Goal: Task Accomplishment & Management: Use online tool/utility

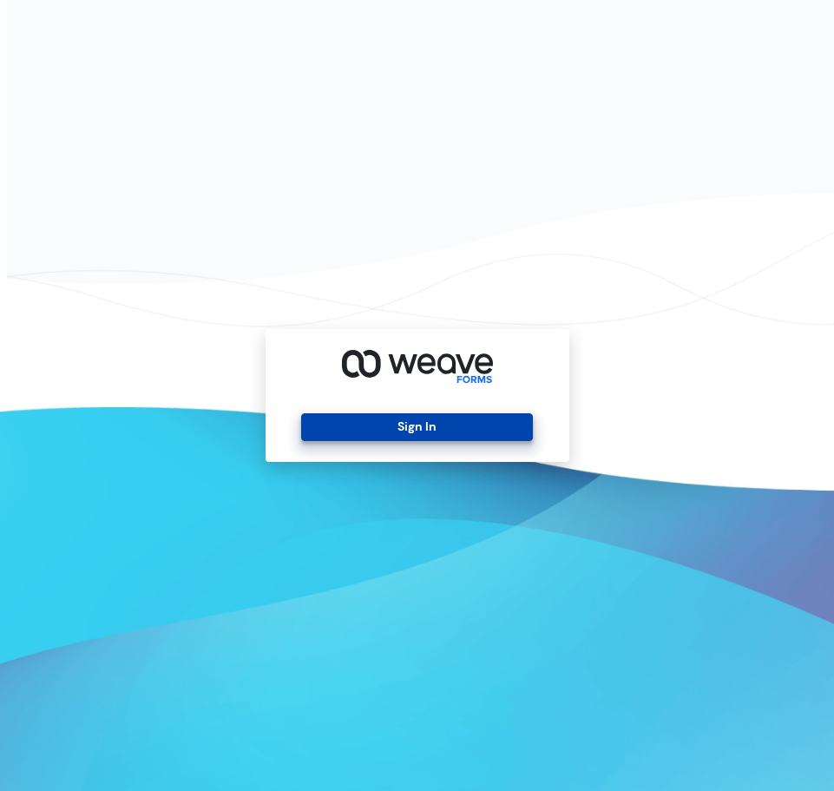
click at [377, 427] on button "Sign In" at bounding box center [417, 427] width 232 height 28
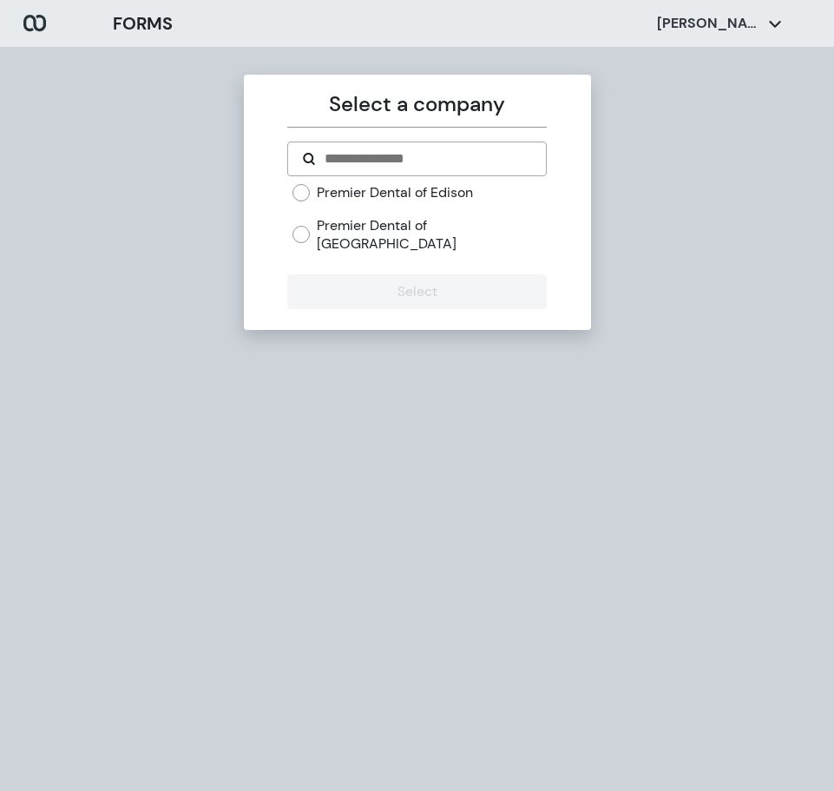
click at [433, 189] on label "Premier Dental of Edison" at bounding box center [395, 192] width 156 height 19
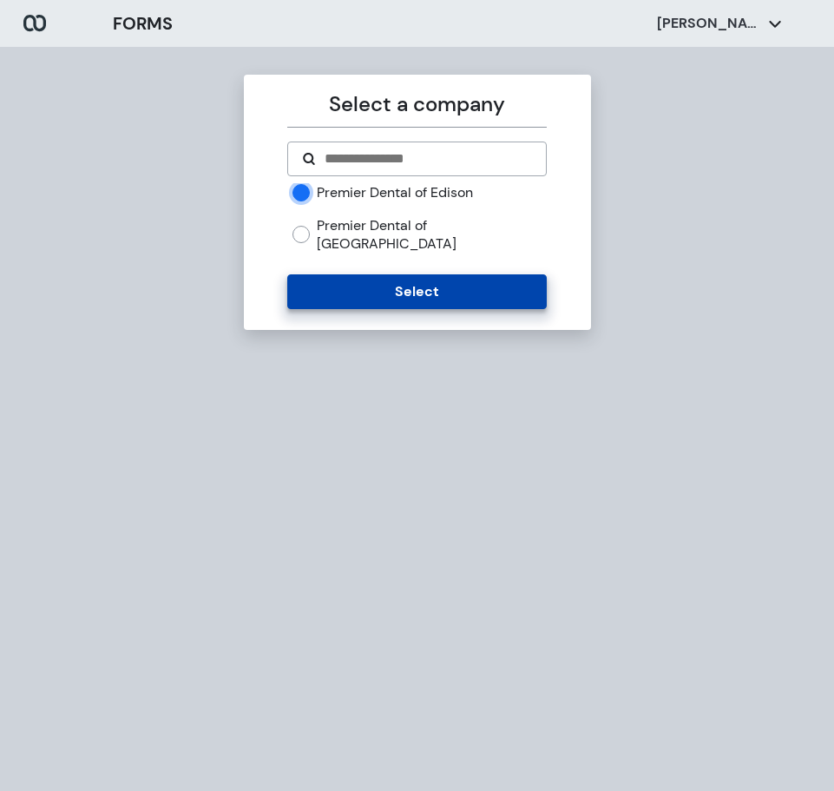
click at [399, 274] on button "Select" at bounding box center [417, 291] width 260 height 35
